Goal: Task Accomplishment & Management: Manage account settings

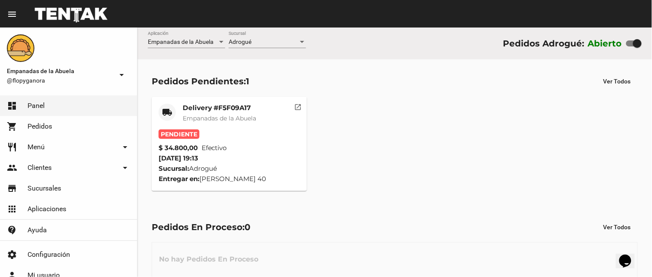
click at [234, 121] on span "Empanadas de la Abuela" at bounding box center [220, 118] width 74 height 8
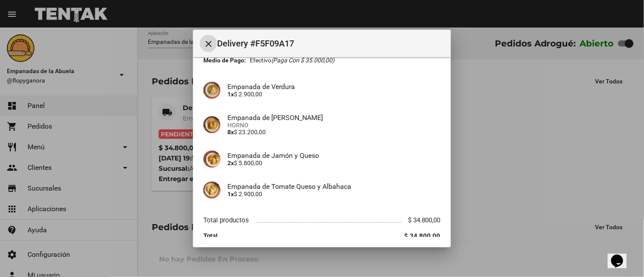
scroll to position [90, 0]
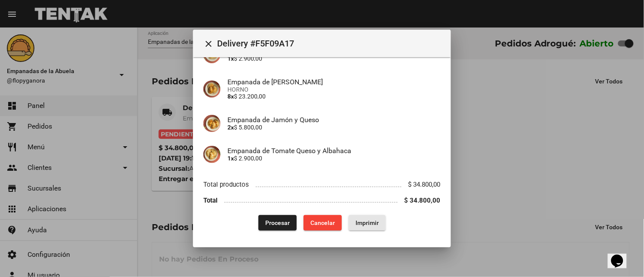
click at [361, 221] on span "Imprimir" at bounding box center [367, 222] width 23 height 7
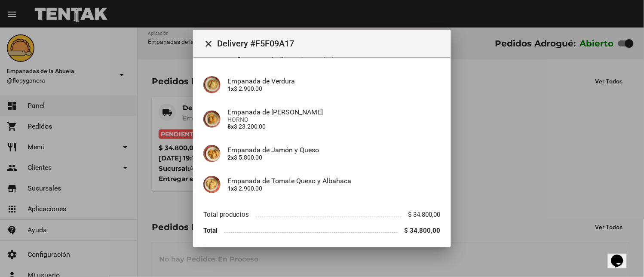
scroll to position [90, 0]
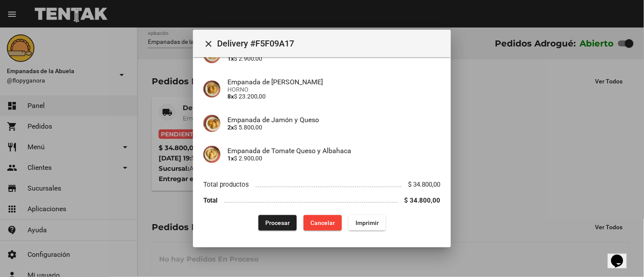
click at [261, 213] on div "App: Empanadas de la Abuela Sucursal: Adrogué Cuenta: [PERSON_NAME] ( [PHONE_NU…" at bounding box center [321, 104] width 237 height 254
click at [276, 226] on span "Procesar" at bounding box center [277, 222] width 25 height 7
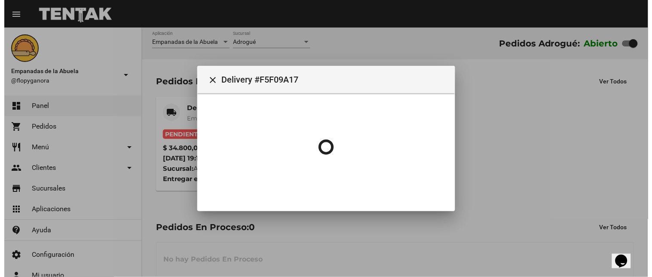
scroll to position [0, 0]
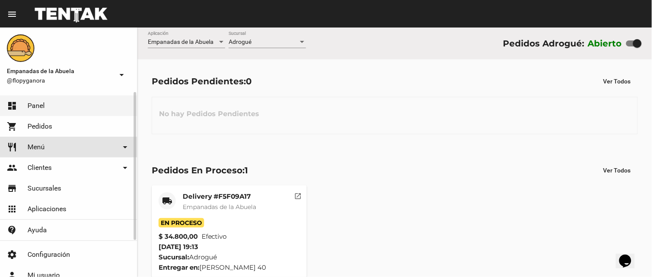
click at [48, 151] on link "restaurant Menú arrow_drop_down" at bounding box center [68, 147] width 137 height 21
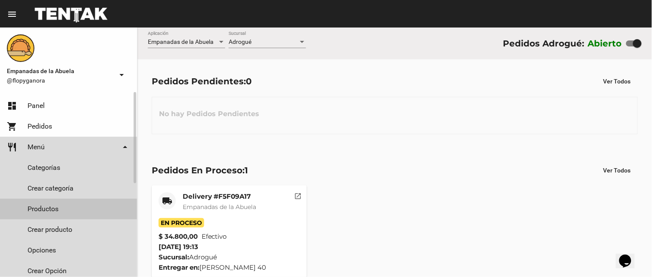
drag, startPoint x: 49, startPoint y: 207, endPoint x: 55, endPoint y: 196, distance: 12.9
click at [50, 207] on link "Productos" at bounding box center [68, 209] width 137 height 21
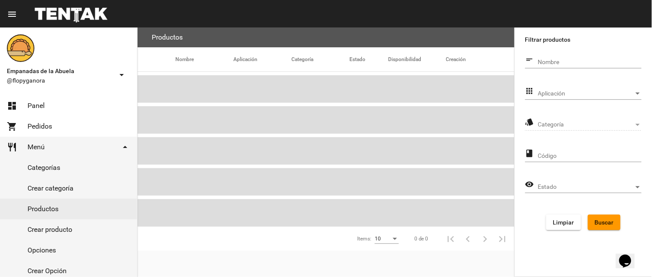
click at [551, 90] on span "Aplicación" at bounding box center [586, 93] width 96 height 7
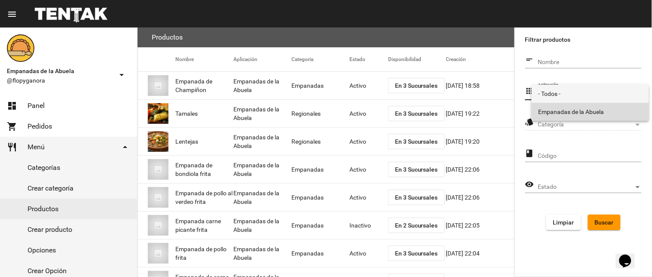
click at [544, 105] on span "Empanadas de la Abuela" at bounding box center [591, 112] width 104 height 18
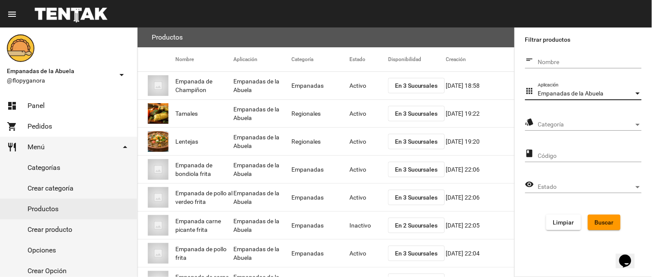
click at [559, 121] on span "Categoría" at bounding box center [586, 124] width 96 height 7
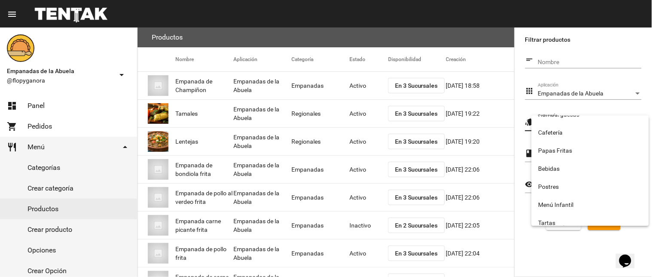
scroll to position [143, 0]
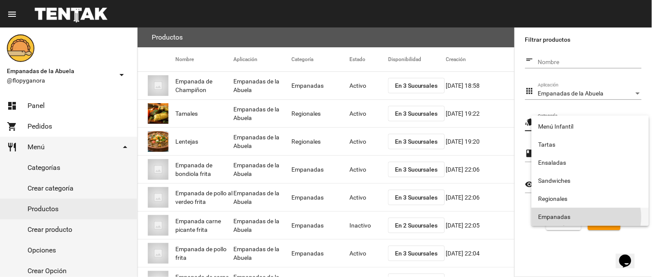
click at [587, 217] on span "Empanadas" at bounding box center [591, 217] width 104 height 18
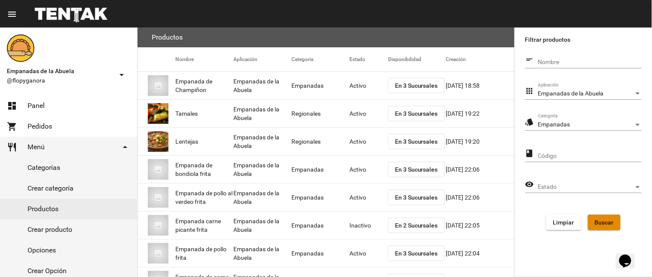
drag, startPoint x: 600, startPoint y: 219, endPoint x: 337, endPoint y: 140, distance: 274.6
click at [601, 221] on span "Buscar" at bounding box center [604, 222] width 19 height 7
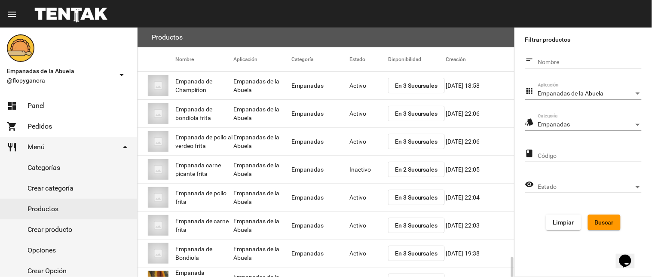
scroll to position [140, 0]
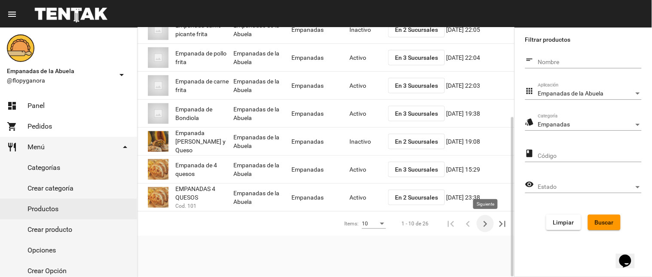
click at [484, 222] on icon "Siguiente" at bounding box center [486, 224] width 12 height 12
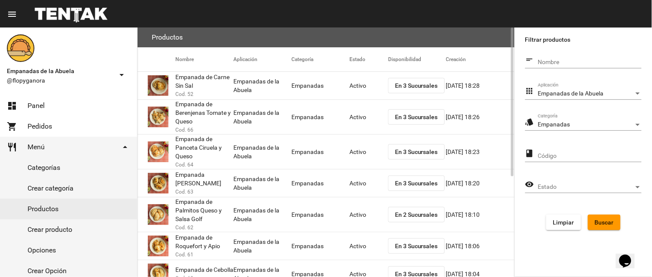
scroll to position [86, 0]
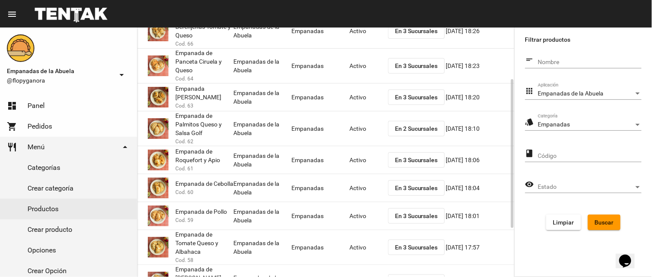
click at [404, 125] on span "En 2 Sucursales" at bounding box center [416, 128] width 43 height 7
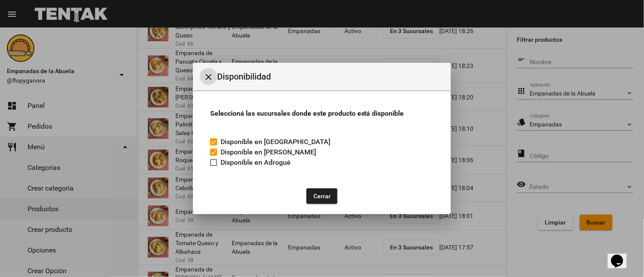
click at [313, 191] on button "Cerrar" at bounding box center [322, 195] width 31 height 15
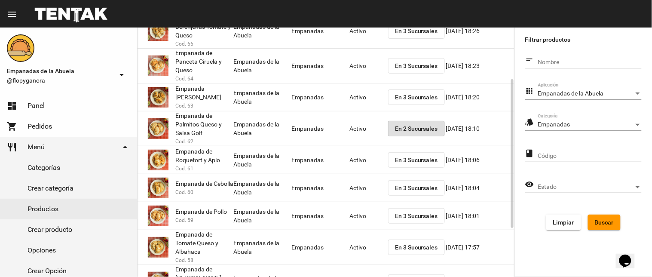
click at [368, 132] on mat-cell "Activo" at bounding box center [369, 129] width 39 height 28
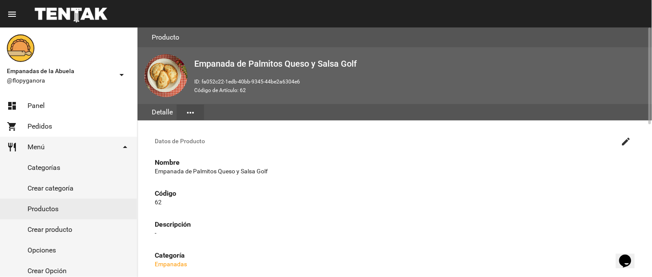
click at [624, 140] on mat-icon "create" at bounding box center [626, 141] width 10 height 10
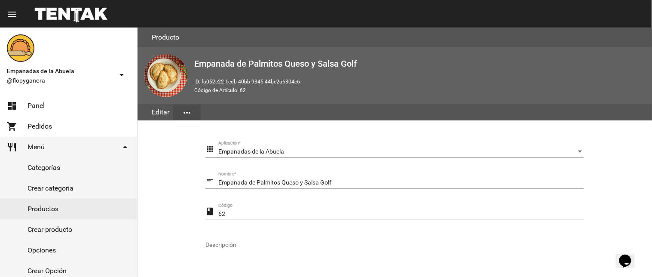
scroll to position [175, 0]
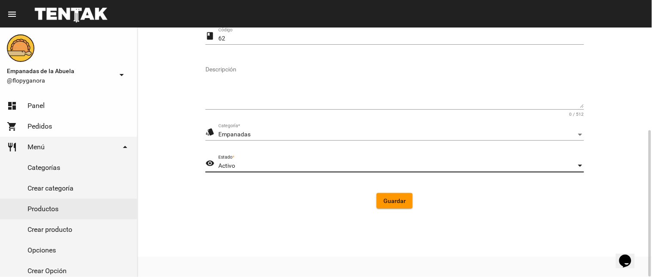
click at [235, 169] on div "Activo" at bounding box center [397, 166] width 358 height 7
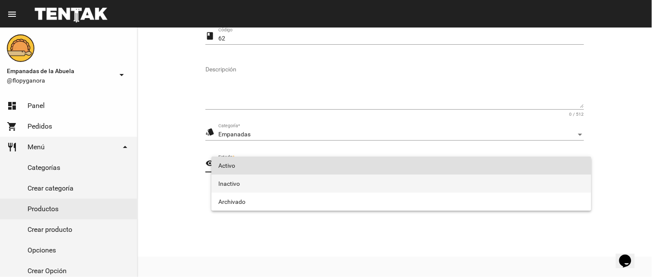
drag, startPoint x: 252, startPoint y: 186, endPoint x: 289, endPoint y: 200, distance: 38.8
click at [252, 188] on span "Inactivo" at bounding box center [401, 184] width 366 height 18
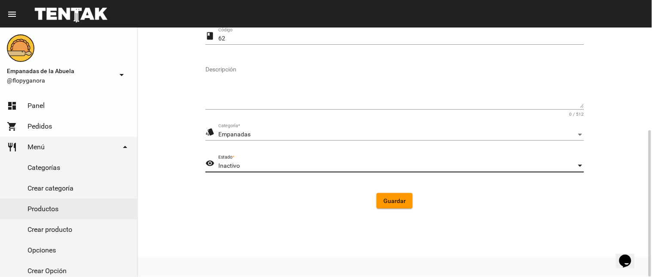
click at [383, 198] on button "Guardar" at bounding box center [395, 200] width 36 height 15
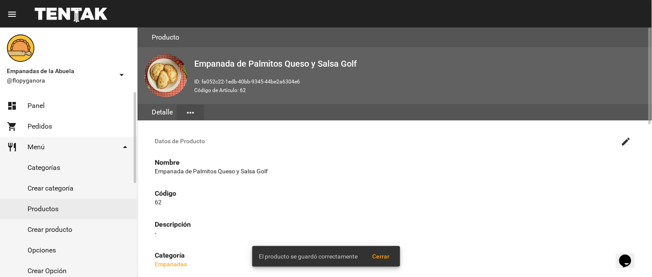
click at [22, 105] on link "dashboard Panel" at bounding box center [68, 105] width 137 height 21
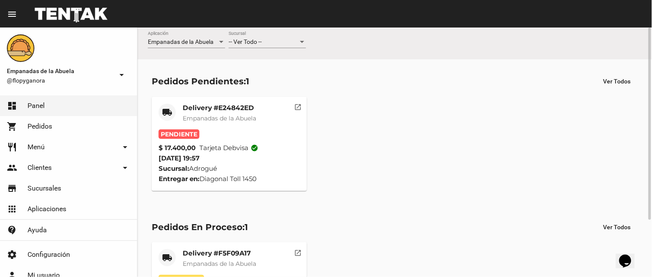
click at [251, 105] on mat-card "local_shipping Delivery #E24842ED Empanadas de la Abuela Pendiente $ 17.400,00 …" at bounding box center [229, 144] width 155 height 94
click at [246, 108] on mat-card-title "Delivery #E24842ED" at bounding box center [220, 108] width 74 height 9
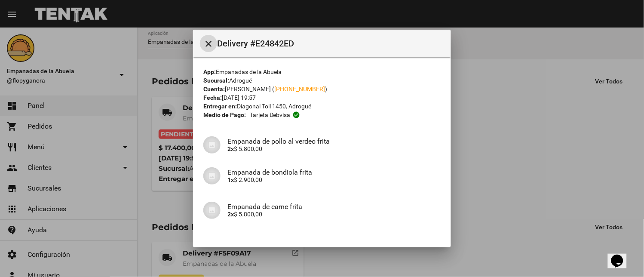
scroll to position [95, 0]
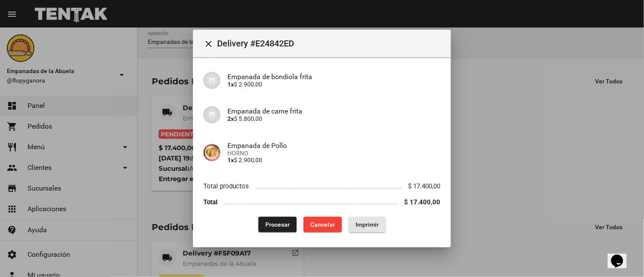
click at [366, 222] on span "Imprimir" at bounding box center [367, 224] width 23 height 7
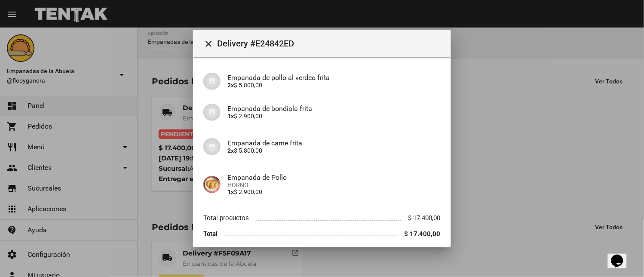
scroll to position [97, 0]
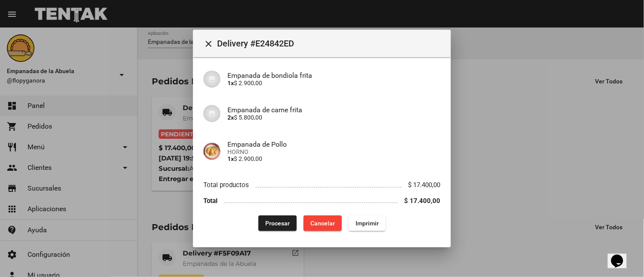
click at [271, 218] on button "Procesar" at bounding box center [277, 222] width 38 height 15
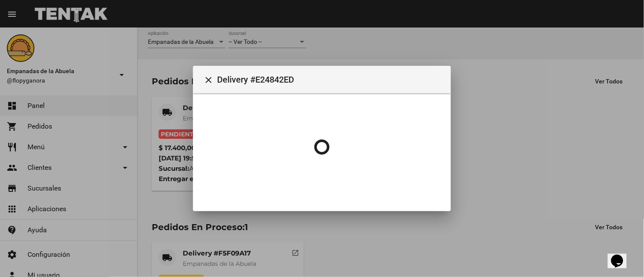
scroll to position [0, 0]
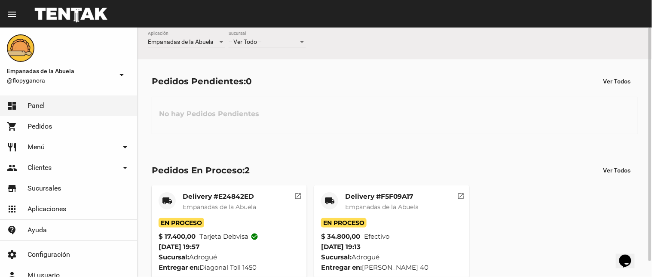
click at [259, 40] on div "-- Ver Todo -- Sucursal" at bounding box center [267, 39] width 77 height 17
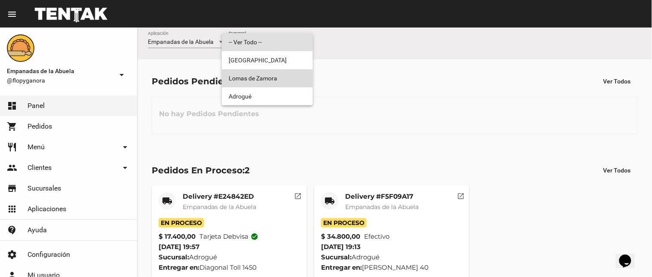
click at [260, 85] on span "Lomas de Zamora" at bounding box center [267, 78] width 77 height 18
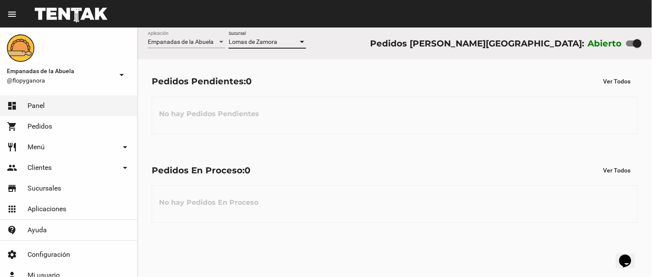
click at [270, 39] on span "Lomas de Zamora" at bounding box center [253, 41] width 49 height 7
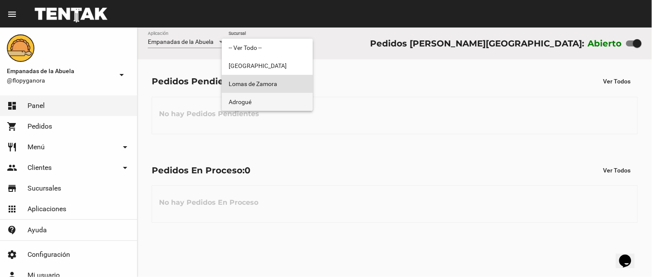
click at [264, 101] on span "Adrogué" at bounding box center [267, 102] width 77 height 18
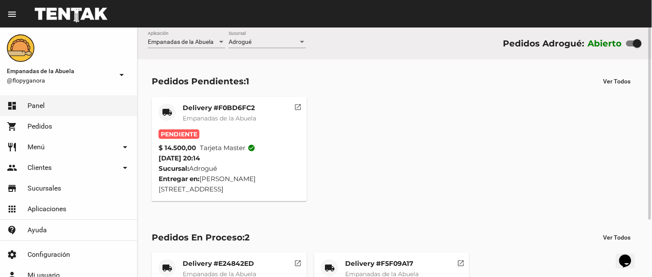
click at [200, 115] on span "Empanadas de la Abuela" at bounding box center [220, 118] width 74 height 8
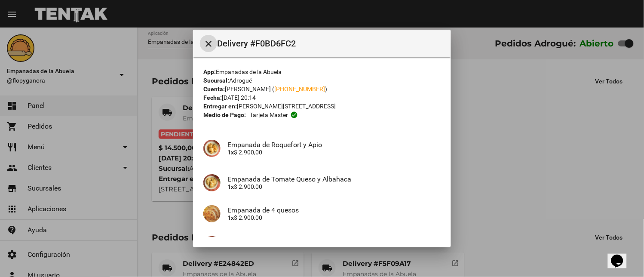
scroll to position [128, 0]
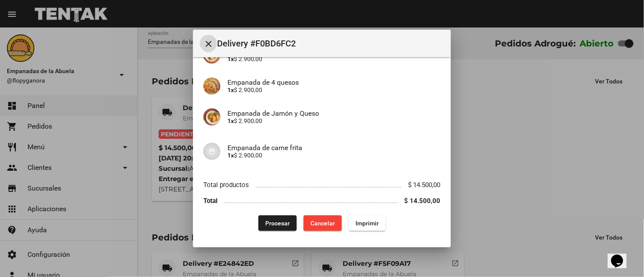
click at [370, 223] on span "Imprimir" at bounding box center [367, 223] width 23 height 7
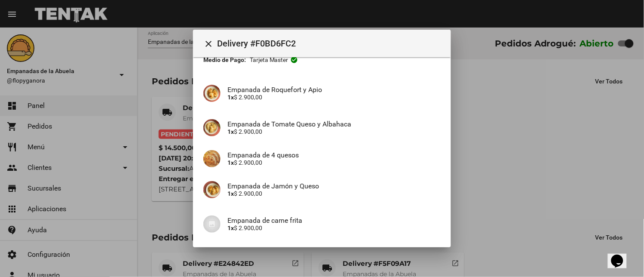
scroll to position [128, 0]
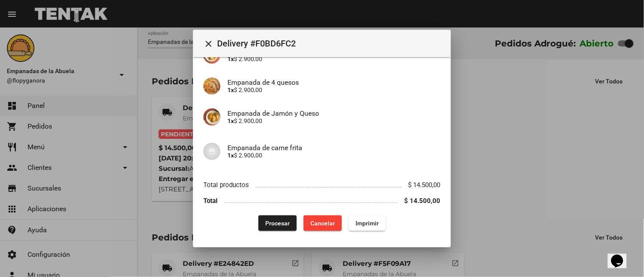
click at [285, 222] on span "Procesar" at bounding box center [277, 223] width 25 height 7
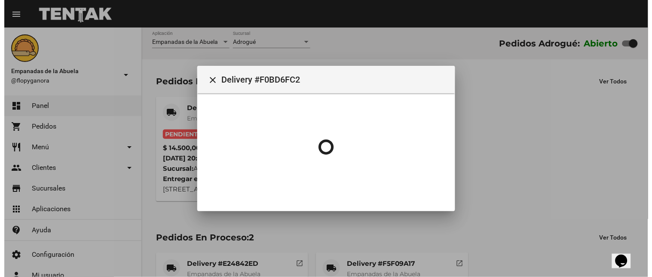
scroll to position [0, 0]
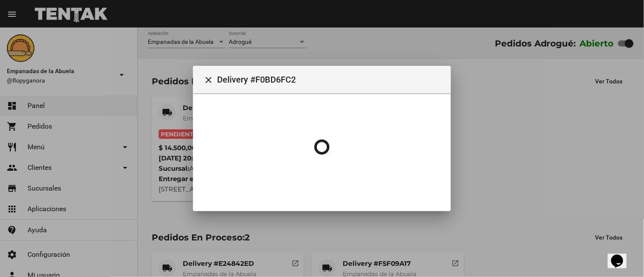
click at [600, 194] on div at bounding box center [322, 138] width 644 height 277
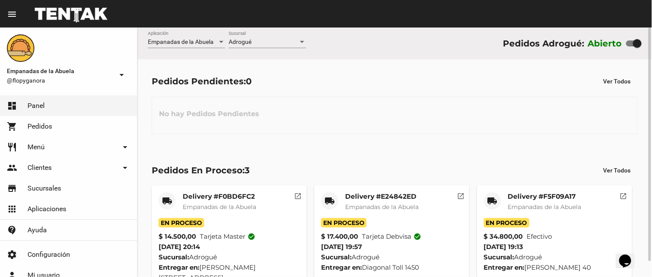
drag, startPoint x: 250, startPoint y: 29, endPoint x: 257, endPoint y: 50, distance: 21.6
click at [250, 31] on div "Empanadas de la Abuela Aplicación Adrogué Sucursal Pedidos Adrogué: Abierto" at bounding box center [395, 44] width 515 height 32
click at [261, 44] on div "Adrogué" at bounding box center [264, 42] width 70 height 7
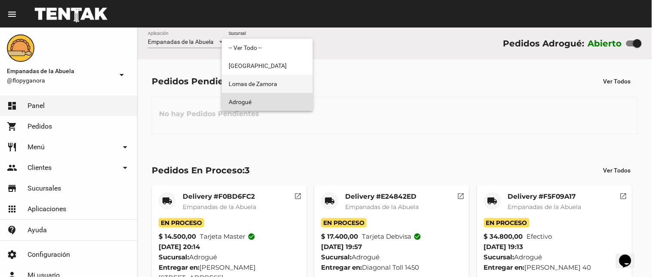
click at [267, 88] on span "Lomas de Zamora" at bounding box center [267, 84] width 77 height 18
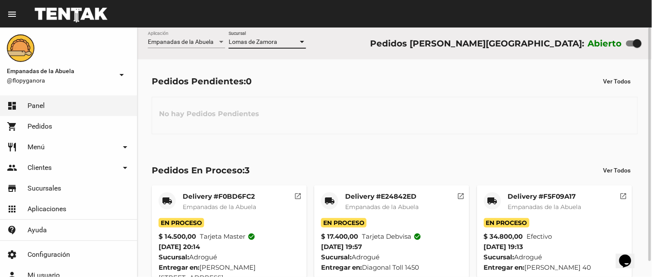
click at [252, 35] on div "[PERSON_NAME] Sucursal" at bounding box center [267, 39] width 77 height 17
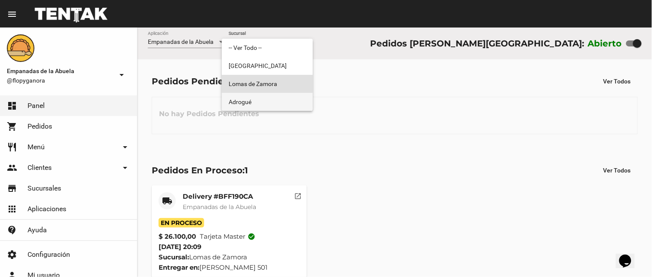
click at [265, 100] on span "Adrogué" at bounding box center [267, 102] width 77 height 18
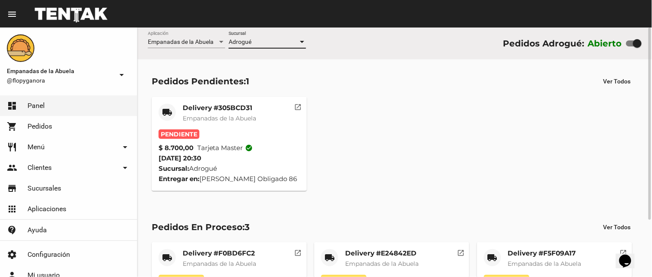
click at [212, 114] on mat-card-subtitle "Empanadas de la Abuela" at bounding box center [220, 118] width 74 height 9
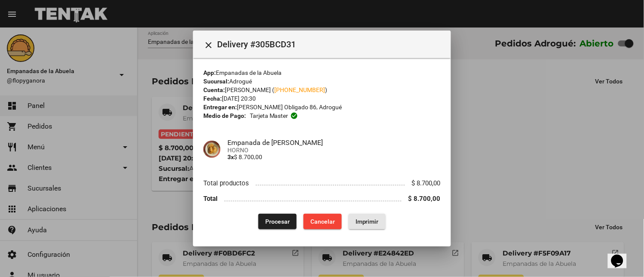
click at [371, 218] on span "Imprimir" at bounding box center [367, 221] width 23 height 7
click at [272, 218] on span "Procesar" at bounding box center [277, 221] width 25 height 7
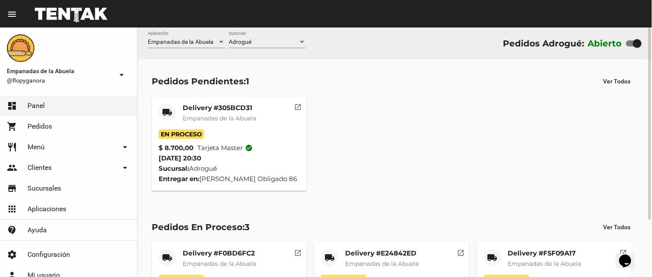
click at [238, 108] on mat-card-title "Delivery #305BCD31" at bounding box center [220, 108] width 74 height 9
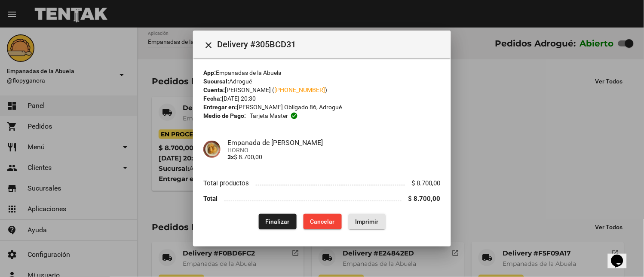
drag, startPoint x: 382, startPoint y: 219, endPoint x: 324, endPoint y: 114, distance: 119.9
click at [383, 219] on button "Imprimir" at bounding box center [367, 221] width 37 height 15
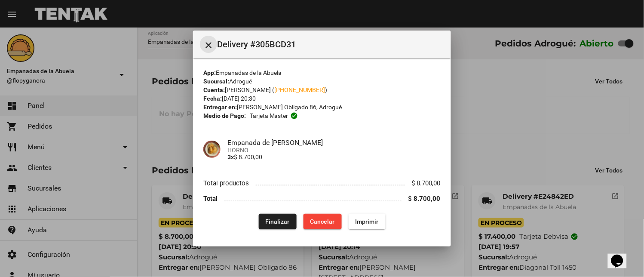
drag, startPoint x: 212, startPoint y: 42, endPoint x: 282, endPoint y: 78, distance: 79.1
click at [211, 42] on mat-icon "close" at bounding box center [208, 45] width 10 height 10
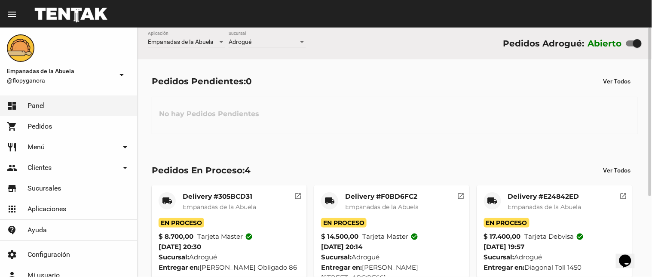
drag, startPoint x: 298, startPoint y: 42, endPoint x: 297, endPoint y: 46, distance: 4.8
click at [297, 46] on div "Adrogué Sucursal" at bounding box center [267, 39] width 77 height 17
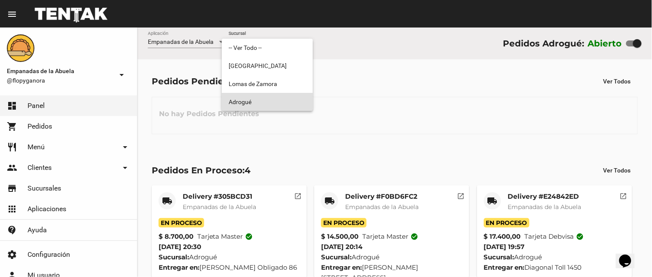
click at [285, 93] on span "Adrogué" at bounding box center [267, 102] width 77 height 18
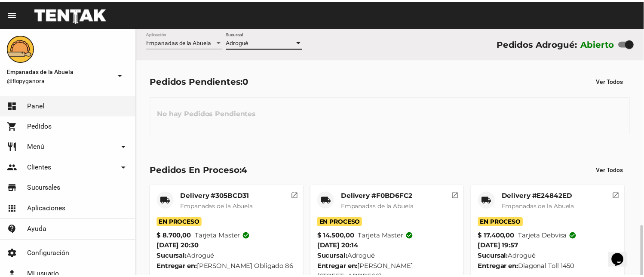
scroll to position [118, 0]
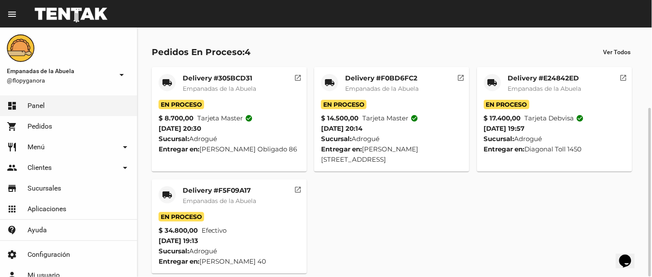
click at [169, 190] on mat-icon "local_shipping" at bounding box center [167, 195] width 10 height 10
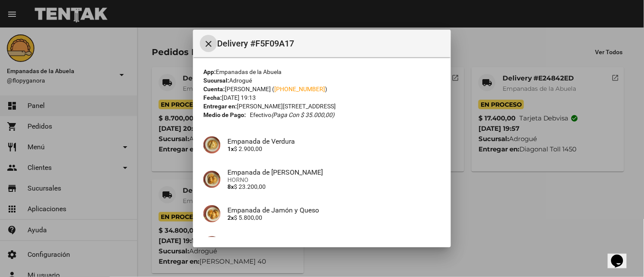
scroll to position [90, 0]
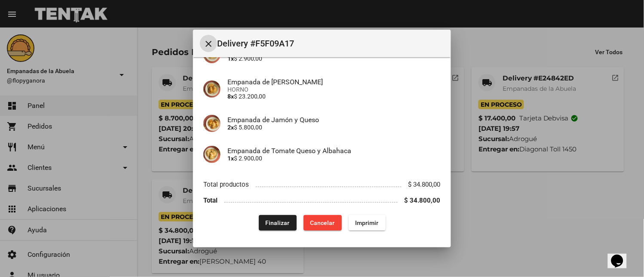
click at [277, 220] on span "Finalizar" at bounding box center [278, 222] width 24 height 7
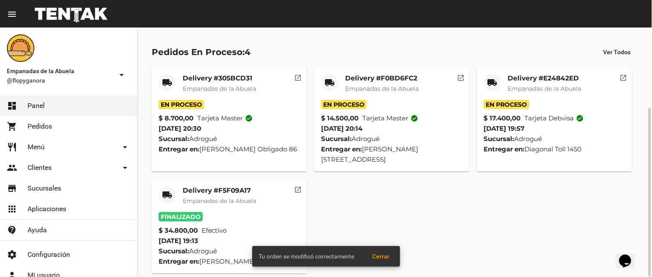
click at [486, 79] on div "local_shipping" at bounding box center [492, 82] width 17 height 17
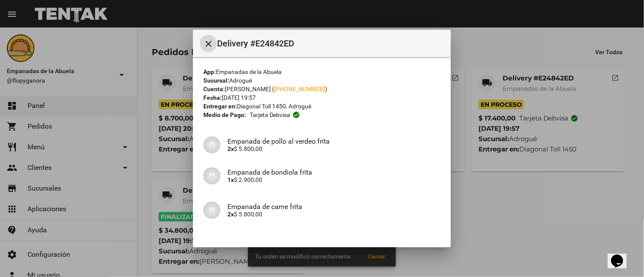
scroll to position [97, 0]
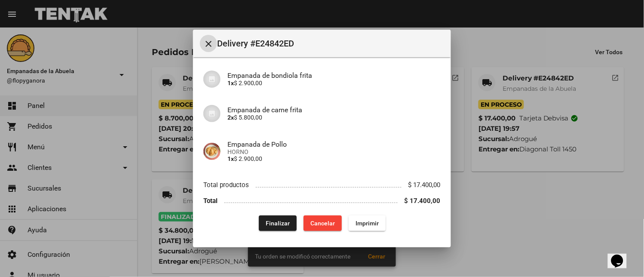
drag, startPoint x: 277, startPoint y: 220, endPoint x: 268, endPoint y: 270, distance: 50.7
click at [277, 221] on span "Finalizar" at bounding box center [278, 223] width 24 height 7
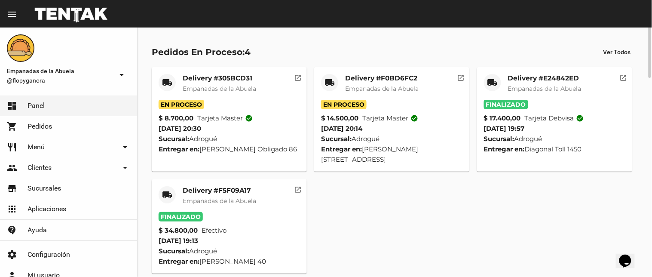
scroll to position [0, 0]
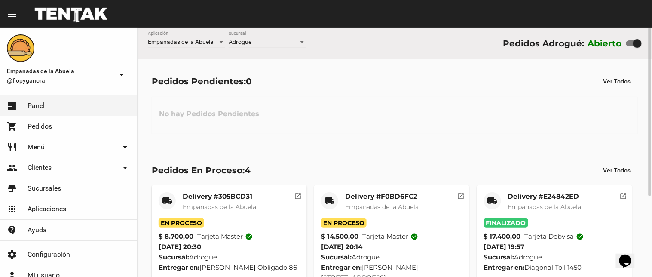
click at [243, 36] on div "Adrogué Sucursal" at bounding box center [267, 39] width 77 height 17
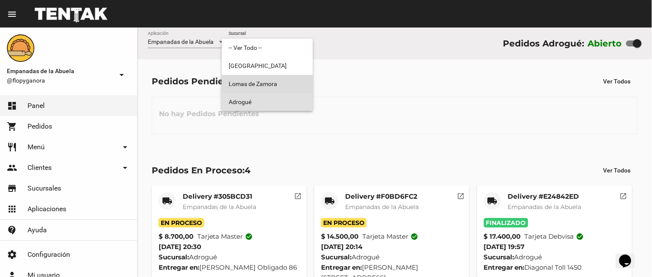
click at [276, 82] on span "Lomas de Zamora" at bounding box center [267, 84] width 77 height 18
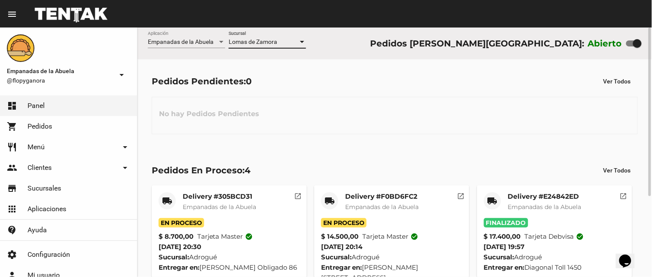
click at [260, 35] on div "[PERSON_NAME] Sucursal" at bounding box center [267, 39] width 77 height 17
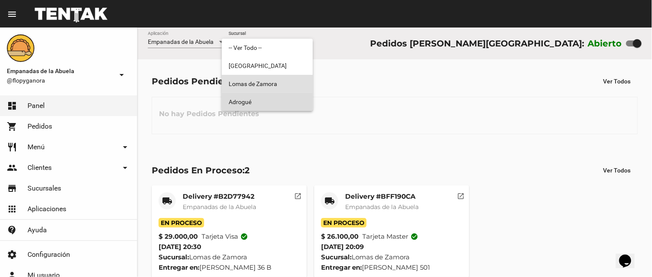
click at [281, 103] on span "Adrogué" at bounding box center [267, 102] width 77 height 18
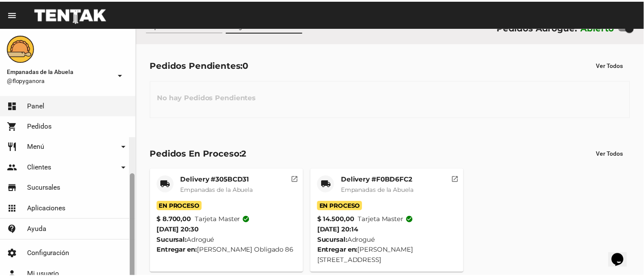
scroll to position [45, 0]
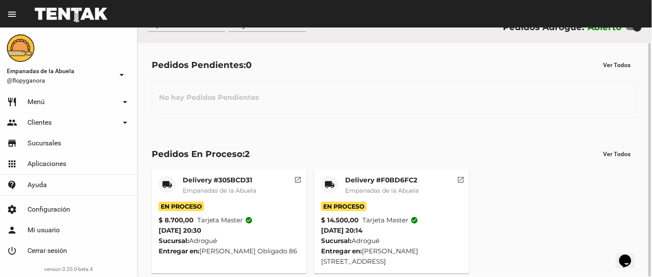
click at [357, 179] on mat-card-title "Delivery #F0BD6FC2" at bounding box center [382, 180] width 74 height 9
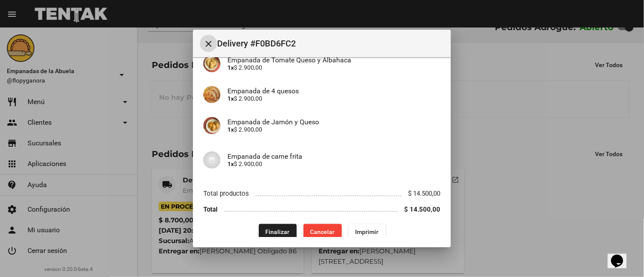
scroll to position [128, 0]
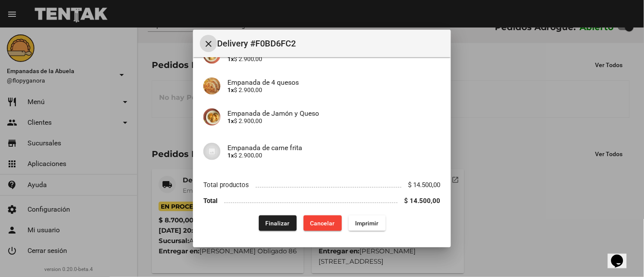
click at [276, 222] on span "Finalizar" at bounding box center [278, 223] width 24 height 7
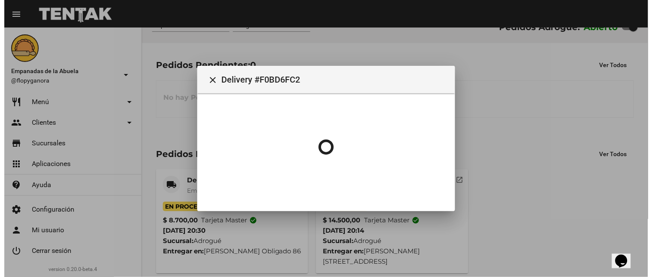
scroll to position [0, 0]
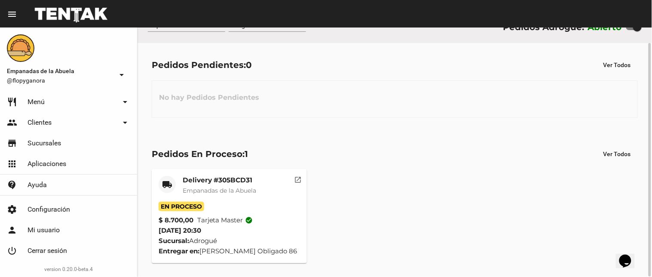
click at [240, 181] on mat-card-title "Delivery #305BCD31" at bounding box center [220, 180] width 74 height 9
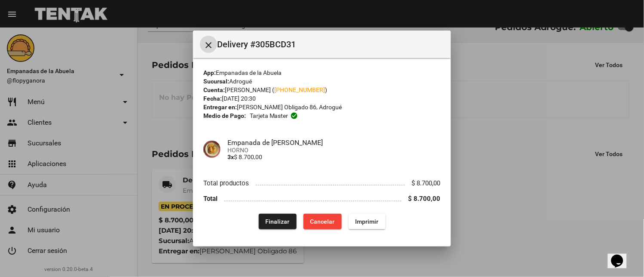
click at [281, 219] on span "Finalizar" at bounding box center [278, 221] width 24 height 7
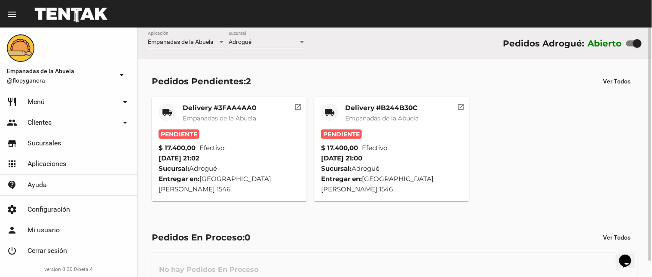
click at [360, 104] on mat-card-title "Delivery #B244B30C" at bounding box center [382, 108] width 74 height 9
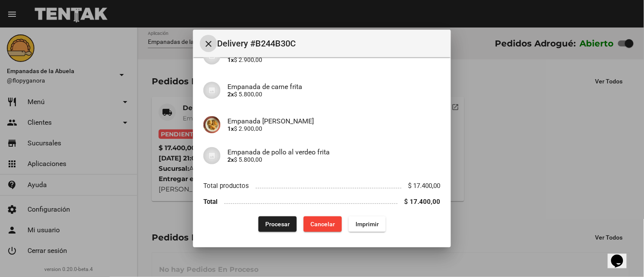
scroll to position [90, 0]
click at [367, 231] on mat-dialog-content "App: Empanadas de la Abuela Sucursal: Adrogué Cuenta: [PERSON_NAME] ( [PHONE_NU…" at bounding box center [322, 147] width 258 height 180
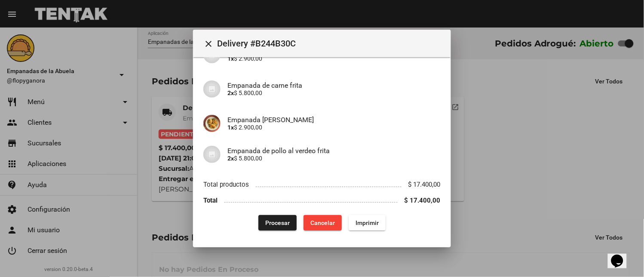
click at [363, 221] on span "Imprimir" at bounding box center [367, 222] width 23 height 7
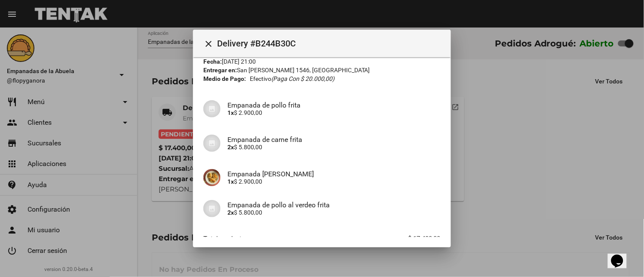
scroll to position [90, 0]
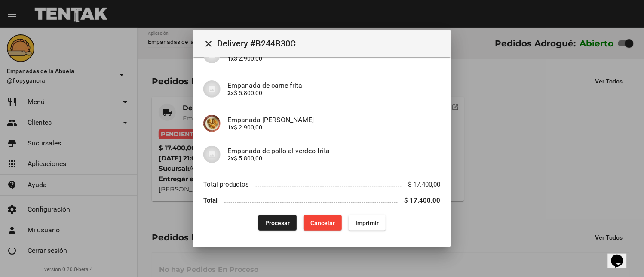
click at [270, 227] on button "Procesar" at bounding box center [277, 222] width 38 height 15
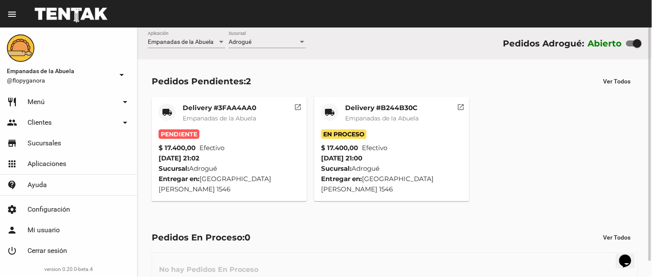
click at [246, 109] on mat-card-title "Delivery #3FAA4AA0" at bounding box center [220, 108] width 74 height 9
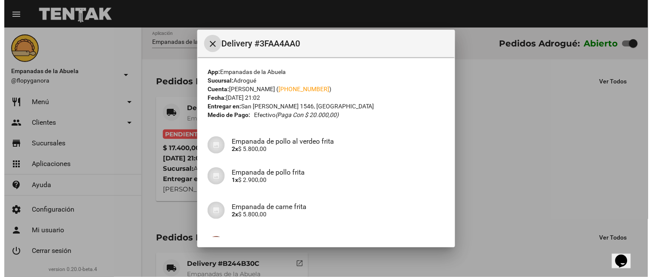
scroll to position [90, 0]
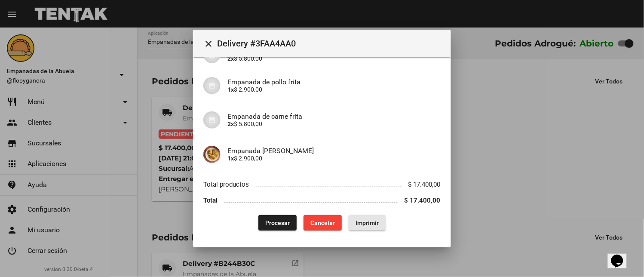
click at [351, 217] on button "Imprimir" at bounding box center [367, 222] width 37 height 15
drag, startPoint x: 277, startPoint y: 227, endPoint x: 231, endPoint y: 276, distance: 67.6
click at [276, 227] on button "Procesar" at bounding box center [277, 222] width 38 height 15
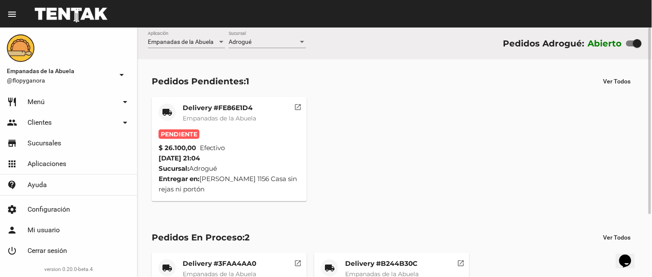
scroll to position [84, 0]
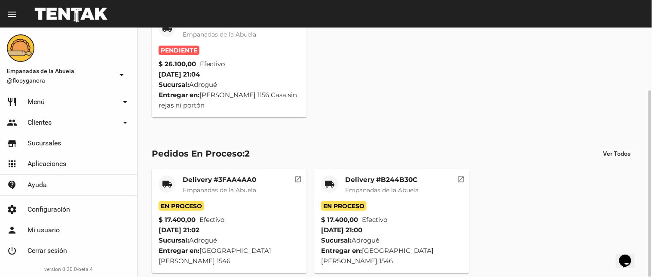
click at [204, 48] on div "Pendiente" at bounding box center [229, 50] width 141 height 9
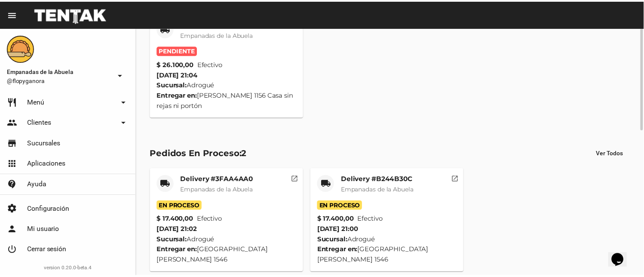
scroll to position [0, 0]
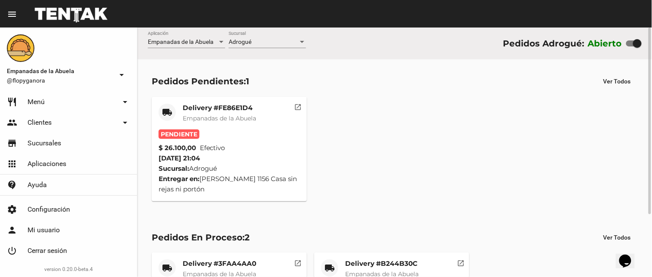
click at [217, 110] on mat-card-title "Delivery #FE86E1D4" at bounding box center [220, 108] width 74 height 9
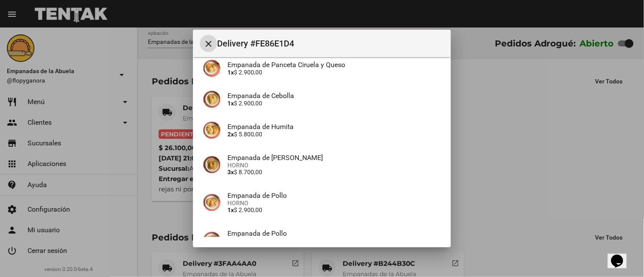
scroll to position [166, 0]
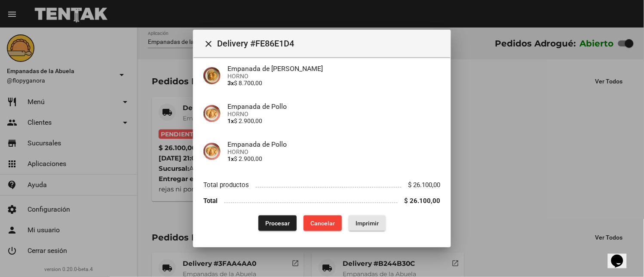
click at [367, 221] on span "Imprimir" at bounding box center [367, 223] width 23 height 7
click at [269, 224] on span "Procesar" at bounding box center [277, 223] width 25 height 7
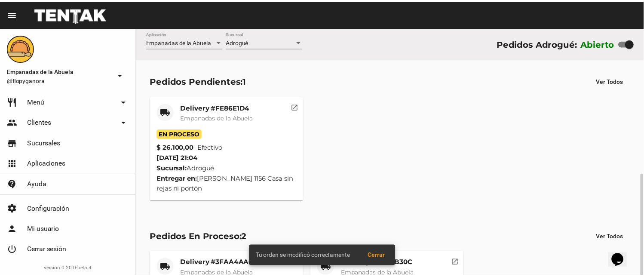
scroll to position [84, 0]
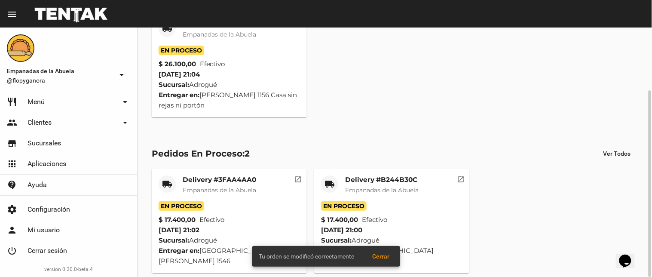
click at [357, 188] on span "Empanadas de la Abuela" at bounding box center [382, 190] width 74 height 8
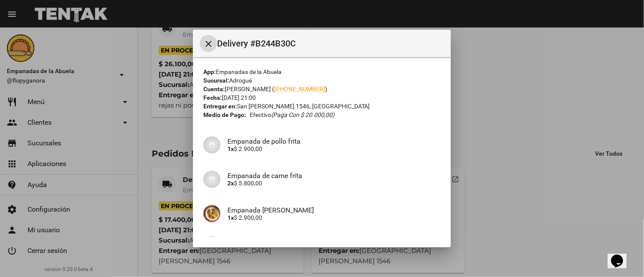
click at [207, 42] on mat-icon "close" at bounding box center [208, 44] width 10 height 10
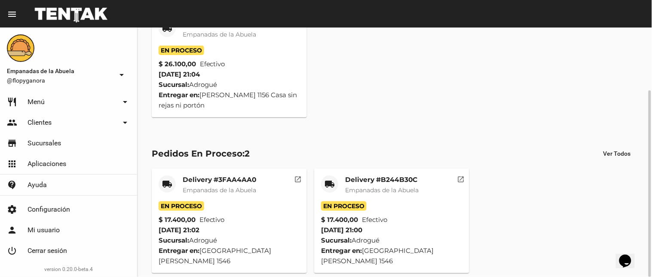
click at [199, 195] on div "Delivery #3FAA4AA0 Empanadas de la Abuela" at bounding box center [220, 188] width 74 height 26
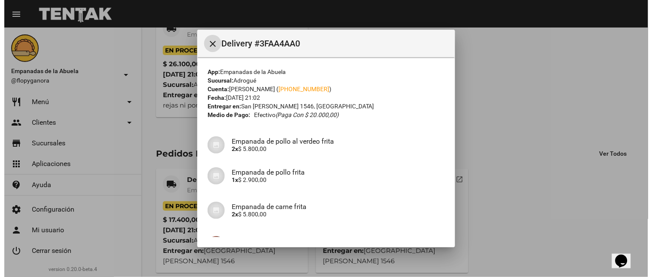
scroll to position [48, 0]
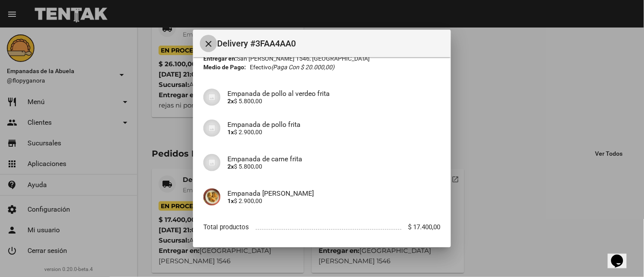
click at [206, 35] on button "close" at bounding box center [208, 43] width 17 height 17
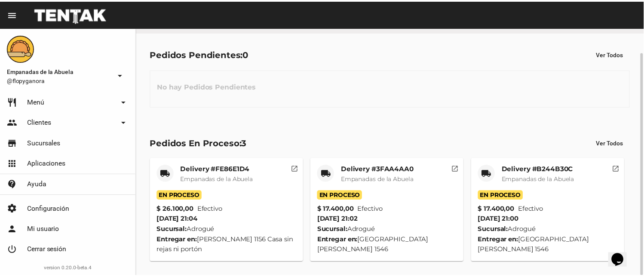
scroll to position [27, 0]
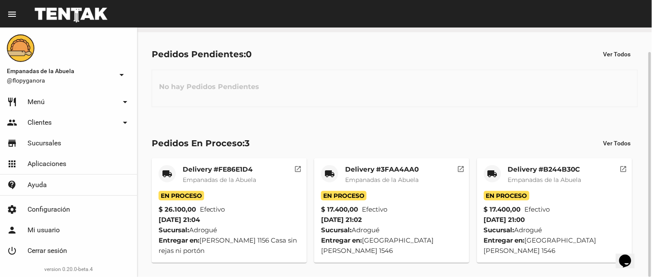
click at [538, 168] on mat-card-title "Delivery #B244B30C" at bounding box center [545, 169] width 74 height 9
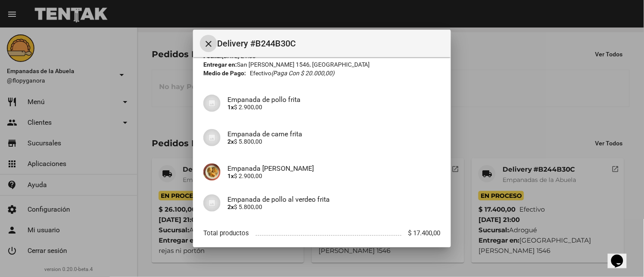
scroll to position [90, 0]
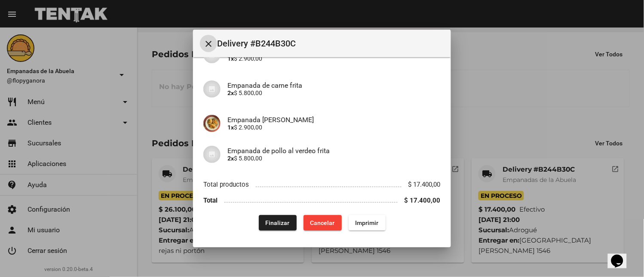
click at [276, 220] on span "Finalizar" at bounding box center [278, 222] width 24 height 7
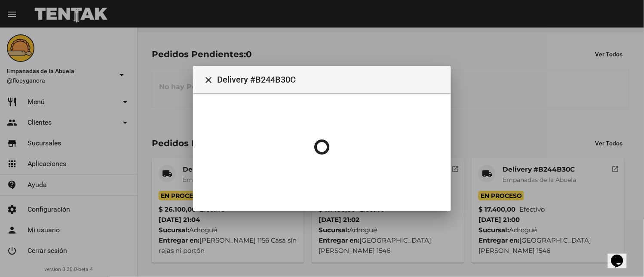
scroll to position [0, 0]
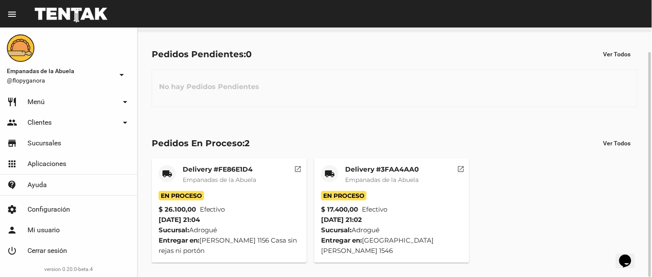
click at [363, 178] on span "Empanadas de la Abuela" at bounding box center [382, 180] width 74 height 8
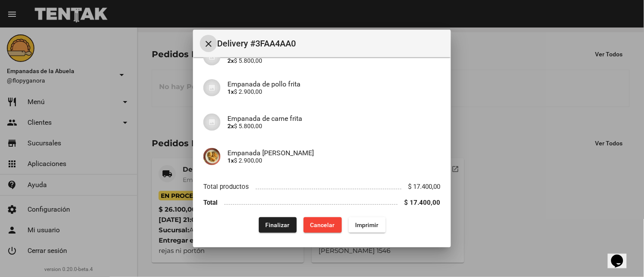
scroll to position [90, 0]
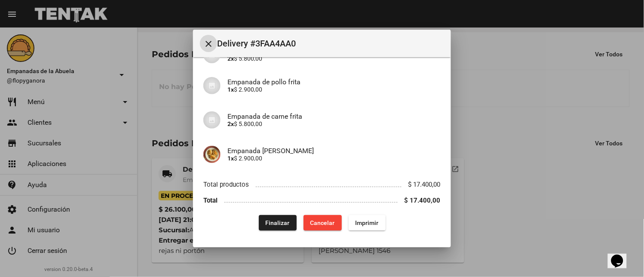
click at [285, 221] on span "Finalizar" at bounding box center [278, 222] width 24 height 7
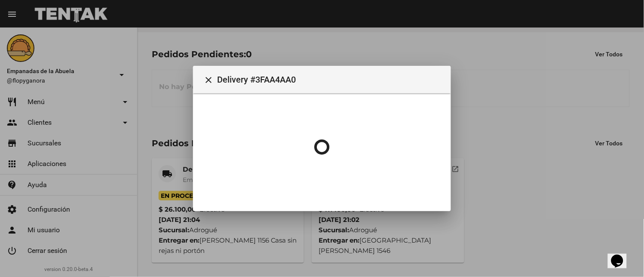
scroll to position [0, 0]
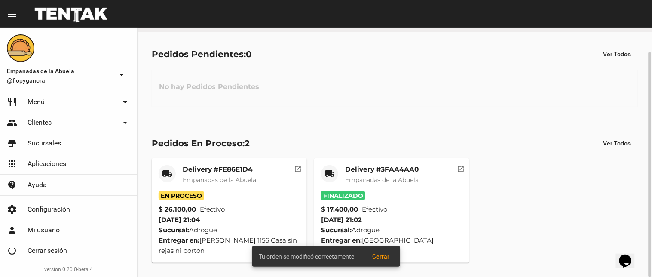
click at [204, 182] on span "Empanadas de la Abuela" at bounding box center [220, 180] width 74 height 8
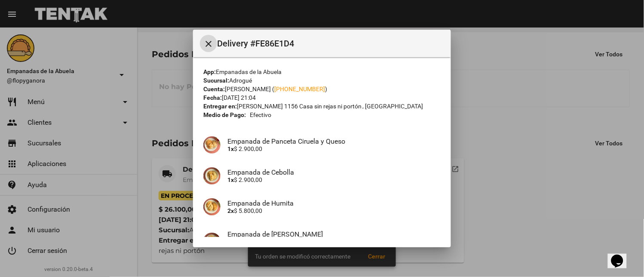
scroll to position [166, 0]
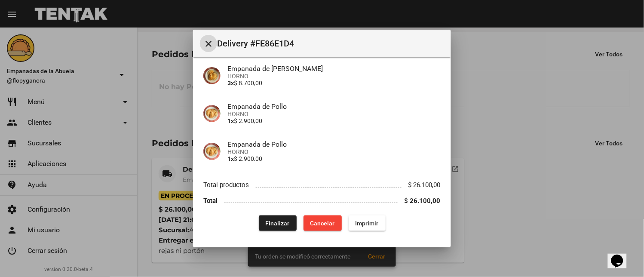
click at [261, 227] on button "Finalizar" at bounding box center [278, 222] width 38 height 15
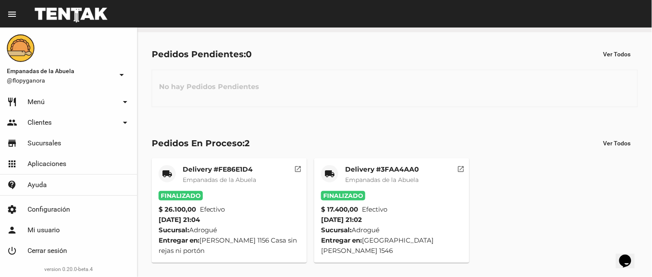
scroll to position [0, 0]
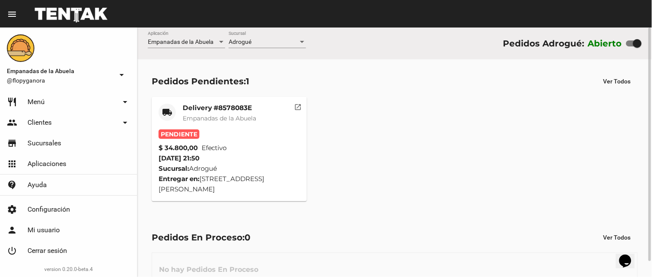
click at [255, 101] on mat-card "local_shipping Delivery #8578083E Empanadas de la Abuela Pendiente $ 34.800,00 …" at bounding box center [229, 149] width 155 height 105
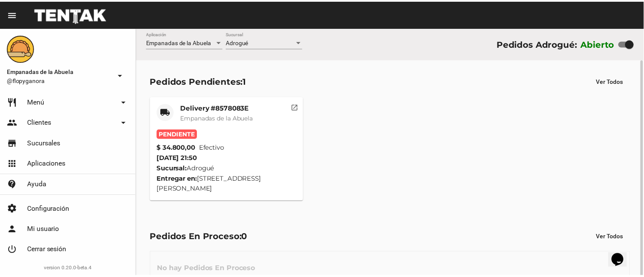
scroll to position [16, 0]
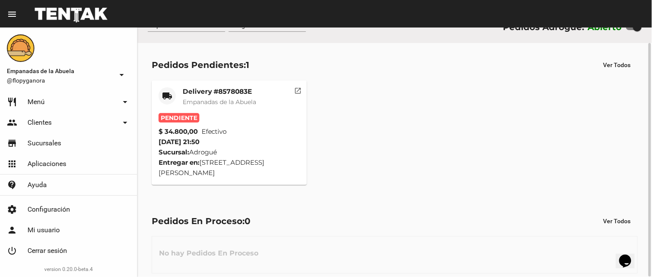
click at [247, 91] on mat-card-title "Delivery #8578083E" at bounding box center [220, 91] width 74 height 9
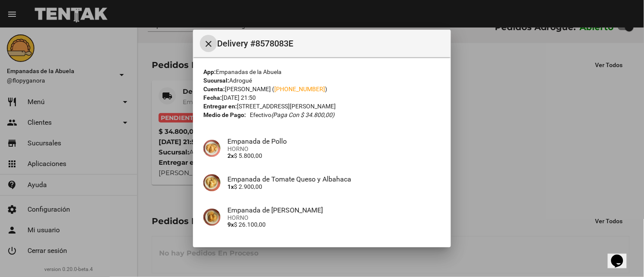
scroll to position [66, 0]
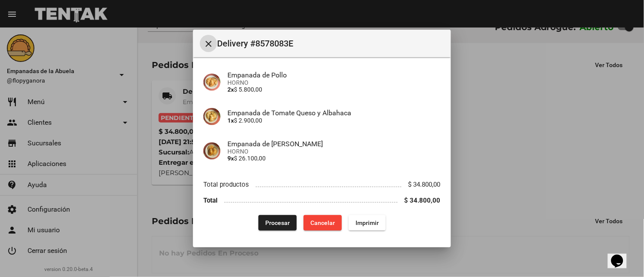
drag, startPoint x: 367, startPoint y: 222, endPoint x: 260, endPoint y: 135, distance: 138.2
click at [367, 223] on span "Imprimir" at bounding box center [367, 222] width 23 height 7
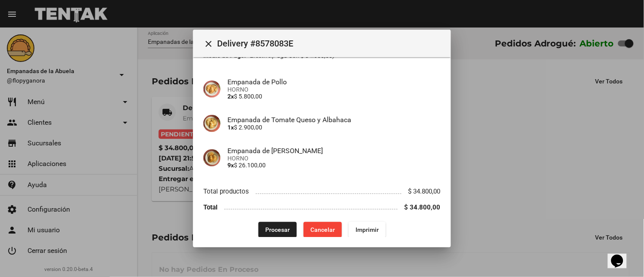
scroll to position [66, 0]
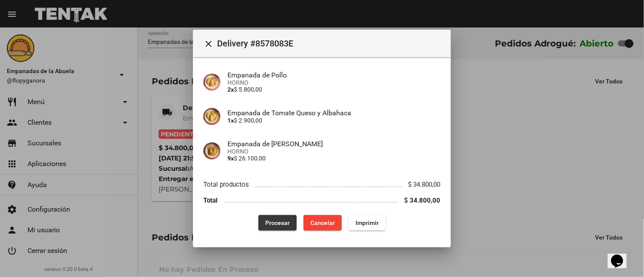
drag, startPoint x: 275, startPoint y: 215, endPoint x: 213, endPoint y: 265, distance: 79.6
click at [276, 216] on button "Procesar" at bounding box center [277, 222] width 38 height 15
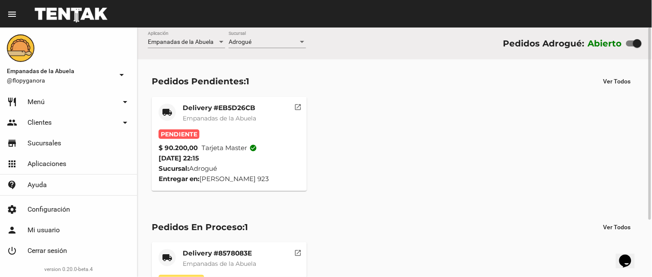
click at [220, 106] on mat-card-title "Delivery #EB5D26CB" at bounding box center [220, 108] width 74 height 9
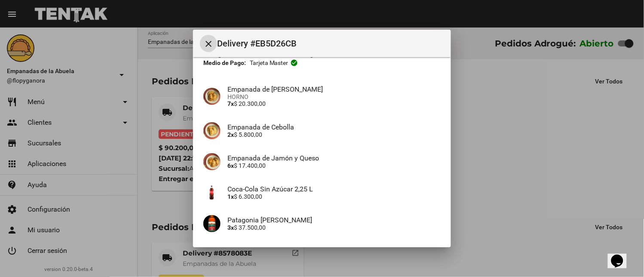
scroll to position [152, 0]
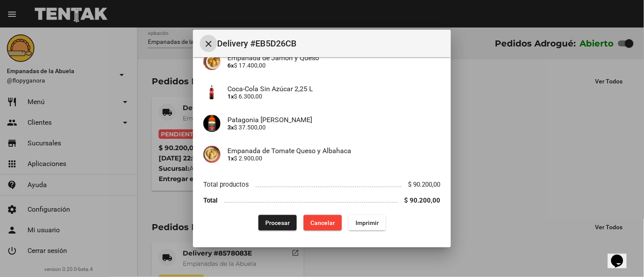
click at [357, 228] on button "Imprimir" at bounding box center [367, 222] width 37 height 15
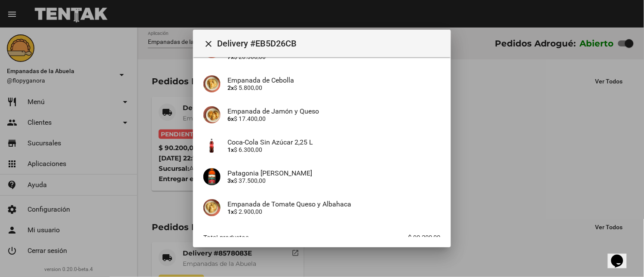
scroll to position [152, 0]
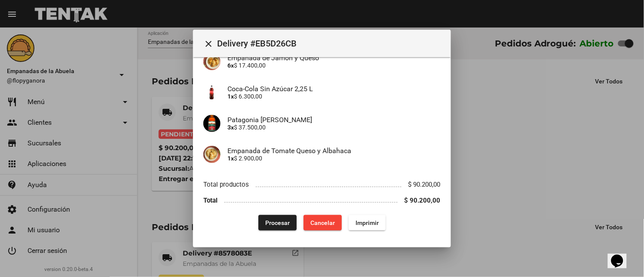
click at [278, 219] on span "Procesar" at bounding box center [277, 222] width 25 height 7
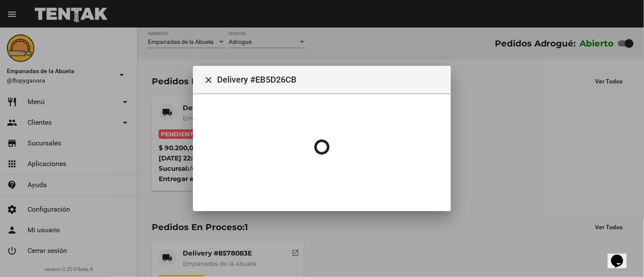
scroll to position [0, 0]
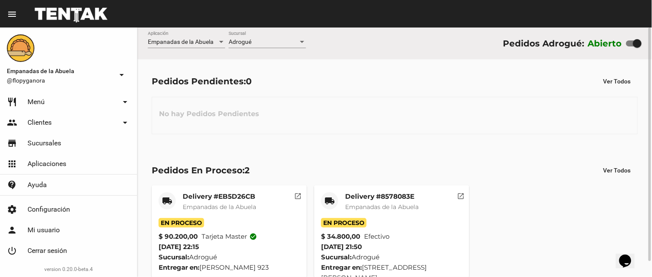
click at [352, 207] on span "Empanadas de la Abuela" at bounding box center [382, 207] width 74 height 8
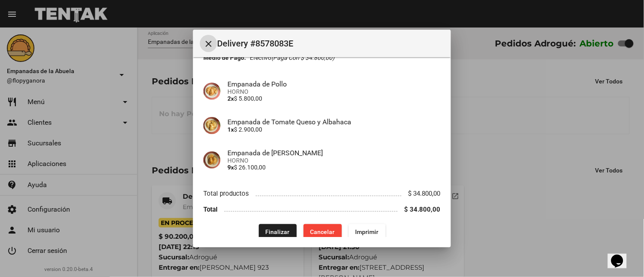
scroll to position [66, 0]
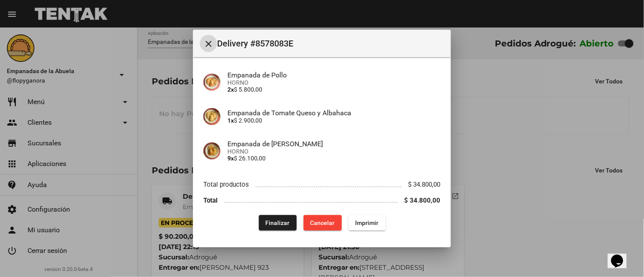
drag, startPoint x: 217, startPoint y: 47, endPoint x: 216, endPoint y: 52, distance: 4.8
click at [216, 50] on button "close" at bounding box center [208, 43] width 17 height 17
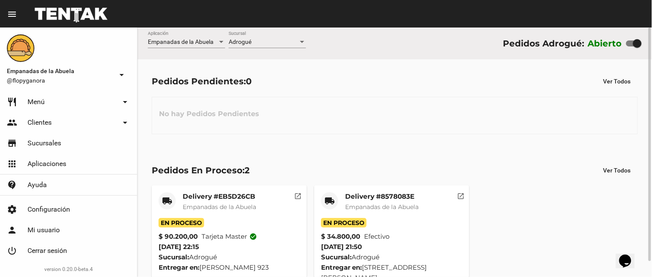
click at [351, 197] on mat-card-title "Delivery #8578083E" at bounding box center [382, 196] width 74 height 9
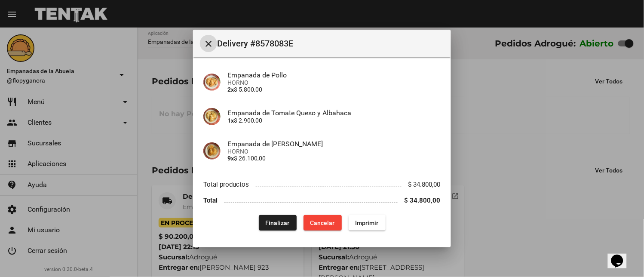
click at [271, 220] on span "Finalizar" at bounding box center [278, 222] width 24 height 7
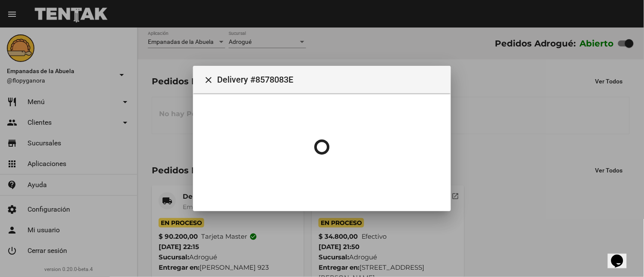
scroll to position [0, 0]
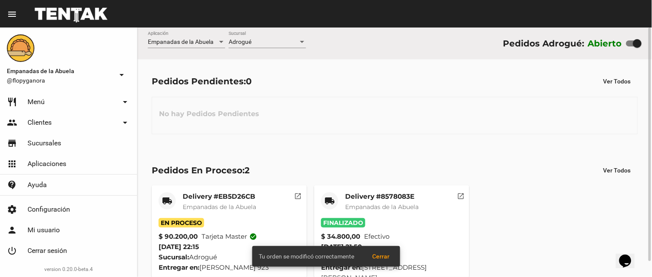
click at [184, 200] on mat-card-title "Delivery #EB5D26CB" at bounding box center [220, 196] width 74 height 9
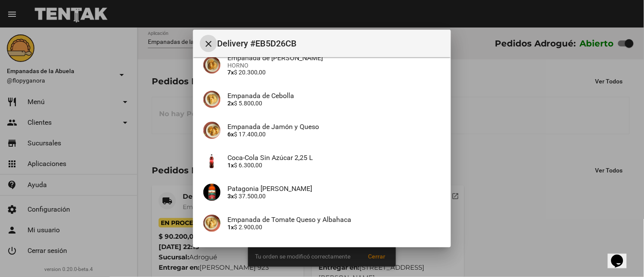
scroll to position [152, 0]
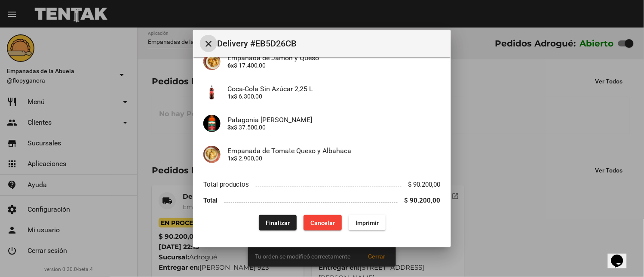
click at [278, 221] on span "Finalizar" at bounding box center [278, 222] width 24 height 7
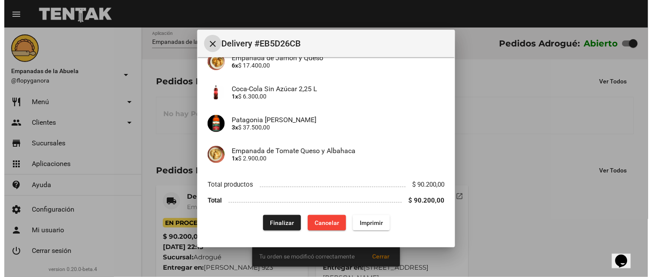
scroll to position [0, 0]
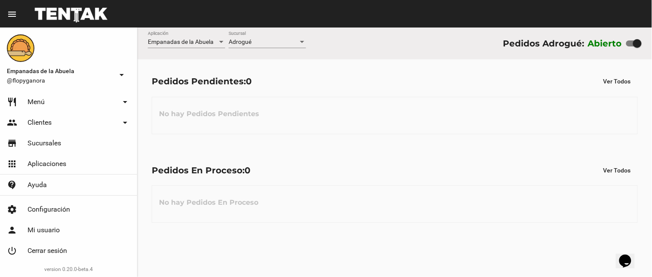
click at [280, 38] on div "Adrogué Sucursal" at bounding box center [267, 39] width 77 height 17
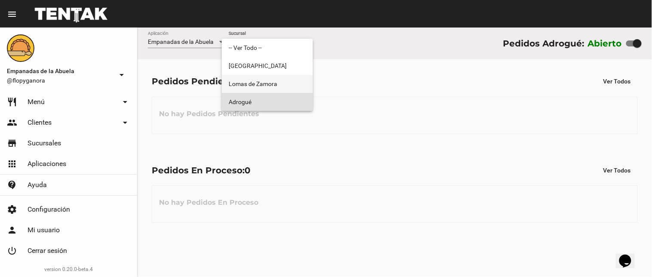
click at [267, 83] on span "Lomas de Zamora" at bounding box center [267, 84] width 77 height 18
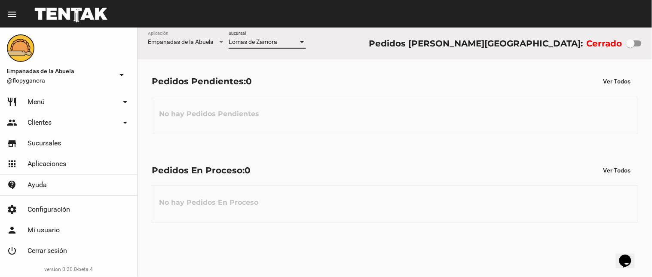
click at [297, 38] on div "[PERSON_NAME] Sucursal" at bounding box center [267, 39] width 77 height 17
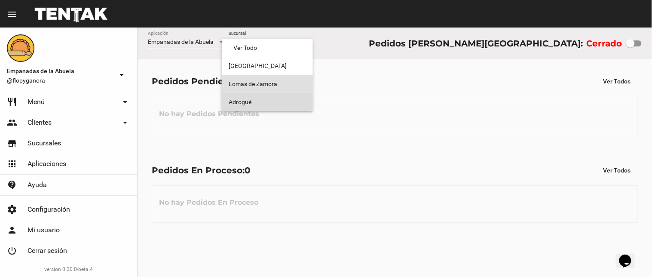
click at [261, 97] on span "Adrogué" at bounding box center [267, 102] width 77 height 18
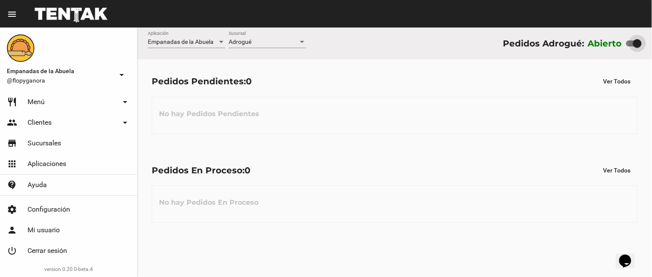
drag, startPoint x: 631, startPoint y: 43, endPoint x: 612, endPoint y: 44, distance: 19.4
click at [612, 44] on div "Abierto" at bounding box center [615, 44] width 54 height 14
drag, startPoint x: 634, startPoint y: 41, endPoint x: 579, endPoint y: 45, distance: 54.7
click at [600, 40] on div "Abierto" at bounding box center [615, 44] width 54 height 14
checkbox input "false"
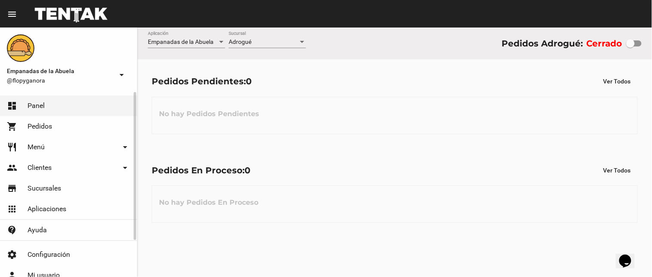
scroll to position [45, 0]
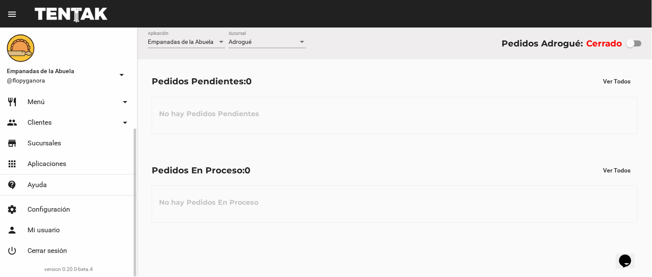
click at [76, 247] on link "power_settings_new Cerrar sesión" at bounding box center [68, 250] width 137 height 21
